Goal: Task Accomplishment & Management: Manage account settings

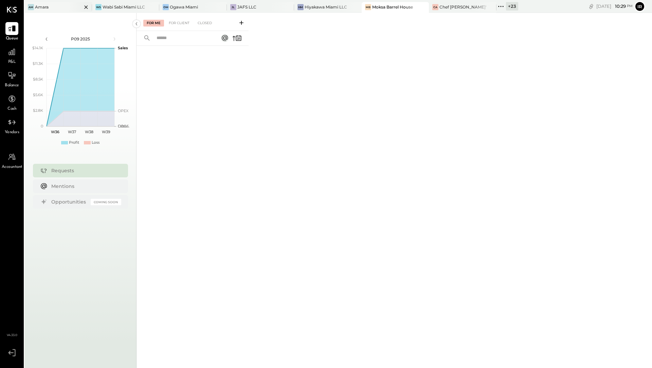
click at [69, 7] on div at bounding box center [80, 7] width 24 height 10
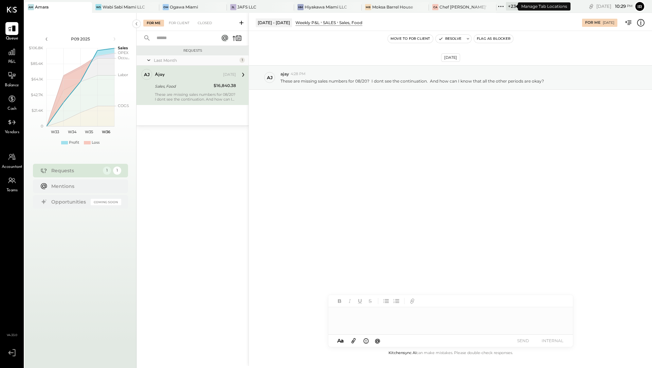
click at [508, 7] on div "+ 23" at bounding box center [512, 6] width 12 height 8
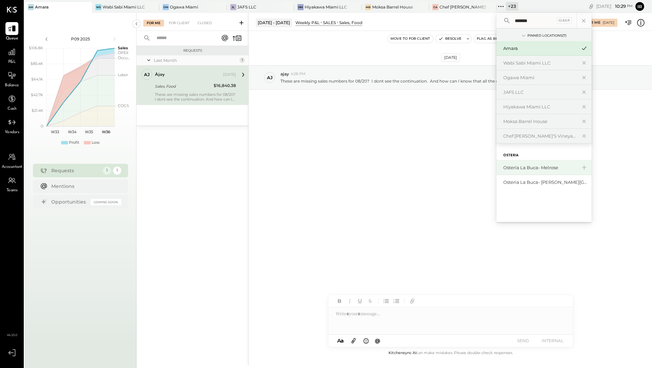
type input "*******"
click at [543, 169] on div "Osteria La Buca- Melrose" at bounding box center [539, 167] width 73 height 6
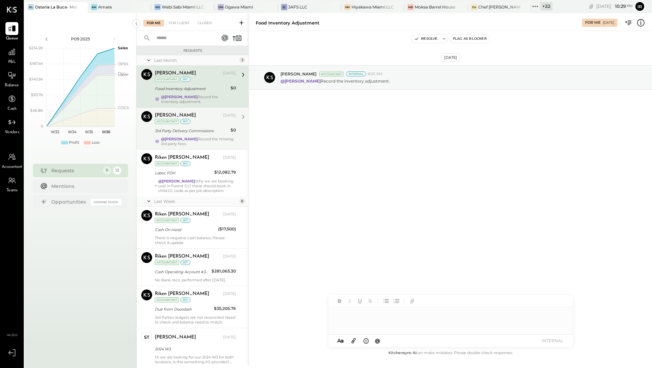
click at [187, 130] on div "3rd Party Delivery Commissions" at bounding box center [192, 130] width 74 height 7
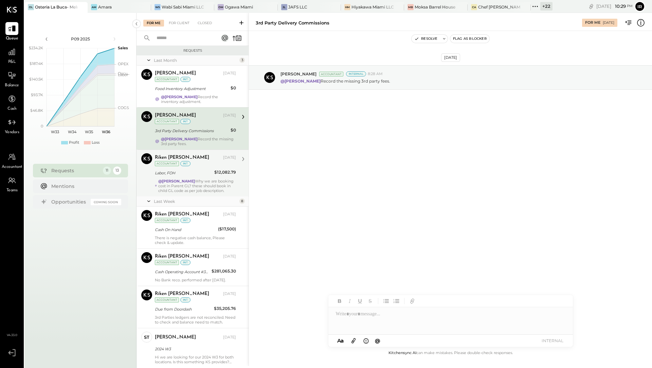
click at [189, 165] on div "Riken [PERSON_NAME] [DATE] Accountant int" at bounding box center [195, 160] width 81 height 14
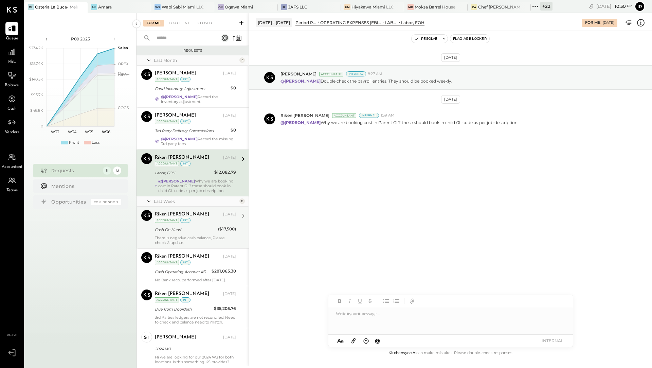
click at [177, 238] on div "Riken [PERSON_NAME] [DATE] Accountant int Cash On Hand ($17,500) There is negat…" at bounding box center [195, 227] width 81 height 35
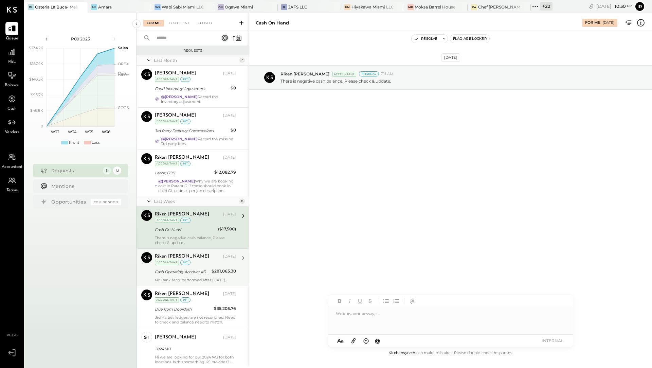
click at [181, 269] on div "Riken [PERSON_NAME] [DATE] Accountant int Cash Operating Account #3220 $281,065…" at bounding box center [195, 267] width 81 height 30
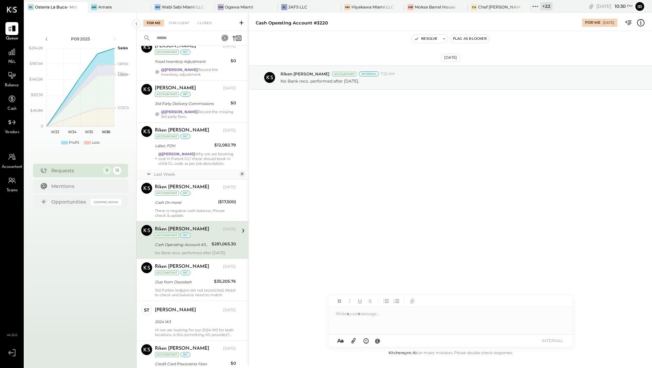
scroll to position [53, 0]
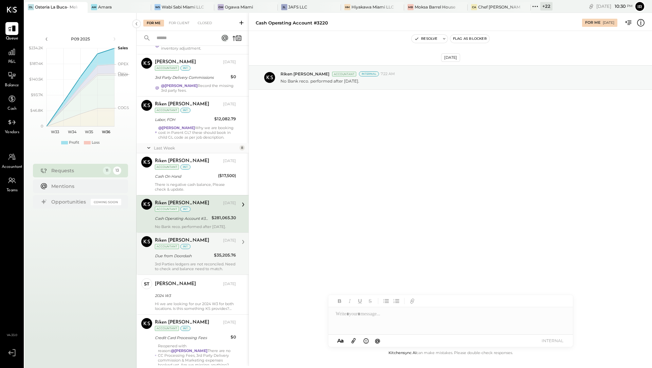
click at [182, 255] on div "Due from Doordash" at bounding box center [183, 255] width 57 height 7
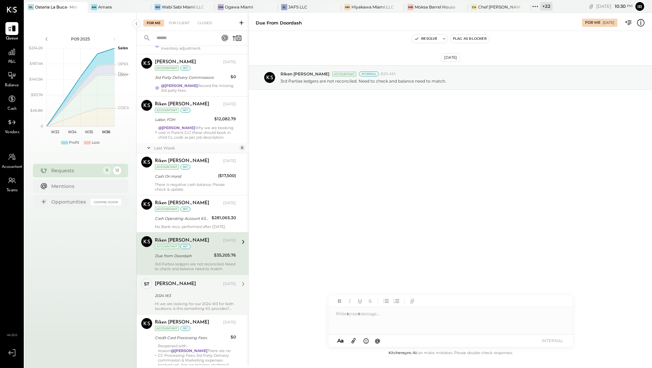
click at [177, 308] on div "Hi we are looking for our 2024 W3 for both locations. Is this something KS prov…" at bounding box center [195, 306] width 81 height 10
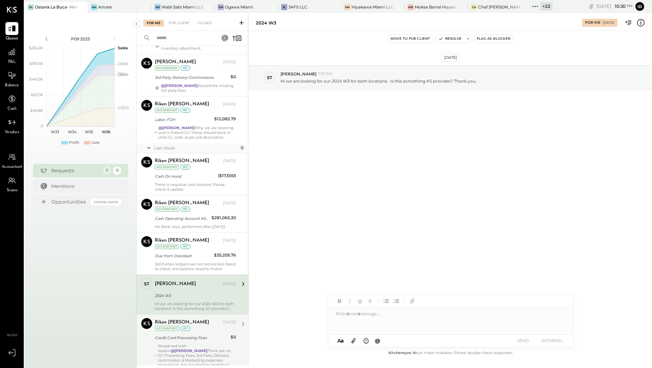
click at [187, 341] on div "Credit Card Processing Fees" at bounding box center [192, 337] width 74 height 7
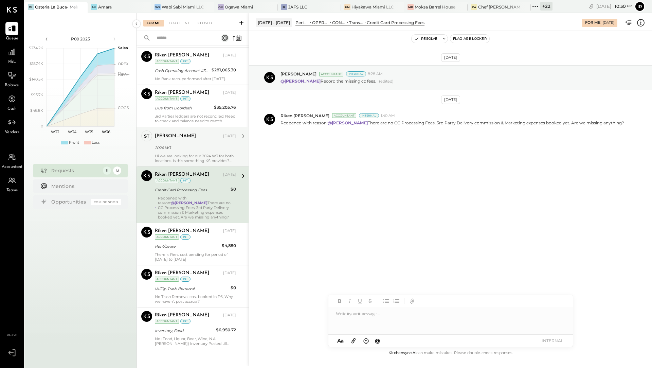
scroll to position [203, 0]
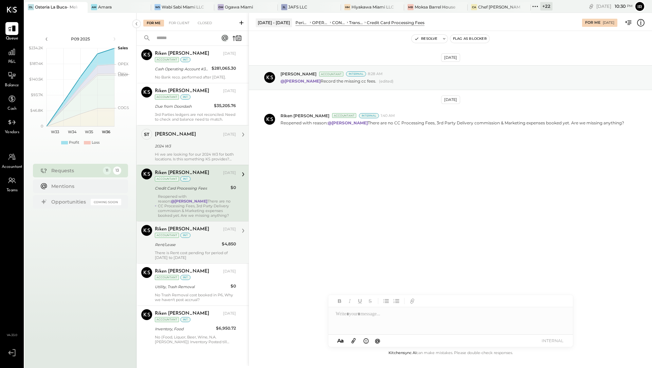
click at [194, 242] on div "Rent/Lease" at bounding box center [187, 244] width 65 height 8
